Goal: Find specific page/section: Find specific page/section

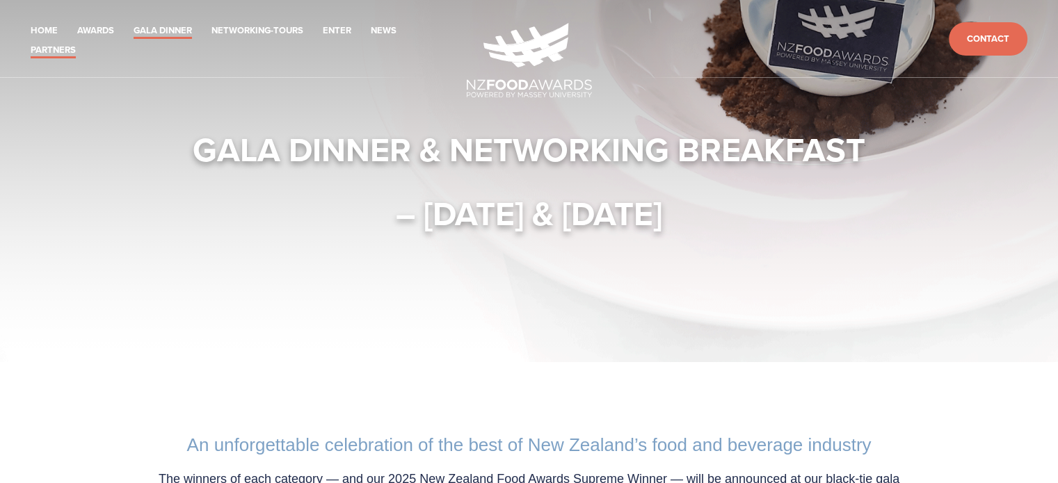
click at [56, 47] on link "Partners" at bounding box center [53, 50] width 45 height 16
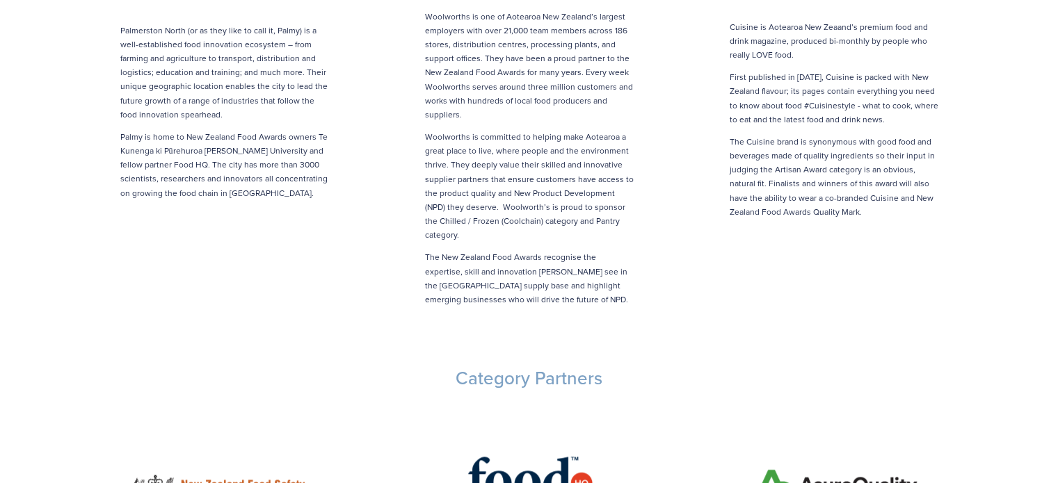
scroll to position [974, 0]
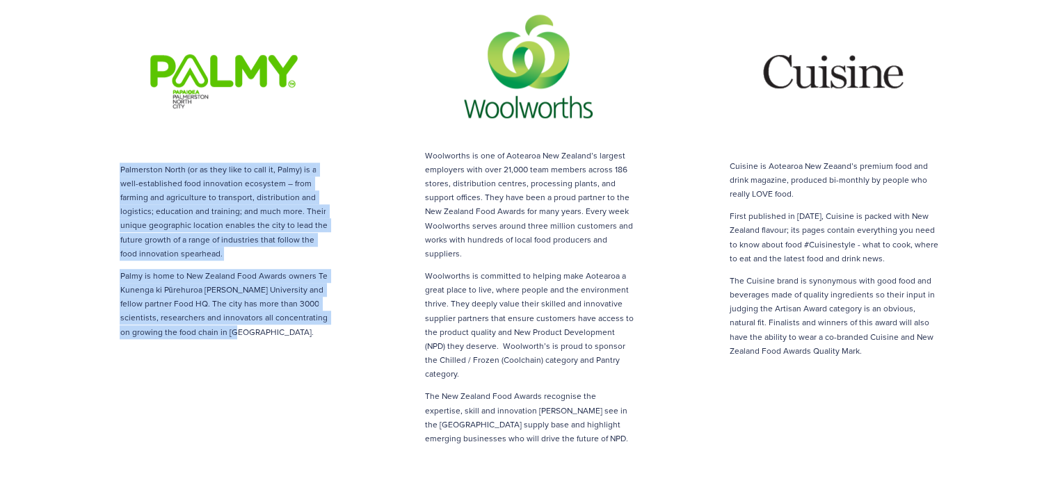
drag, startPoint x: 267, startPoint y: 305, endPoint x: 121, endPoint y: 137, distance: 222.8
click at [121, 163] on div "Palmerston North (or as they like to call it, Palmy) is a well-established food…" at bounding box center [224, 251] width 209 height 177
copy div "Palmerston North (or as they like to call it, Palmy) is a well-established food…"
